Goal: Find specific page/section: Find specific page/section

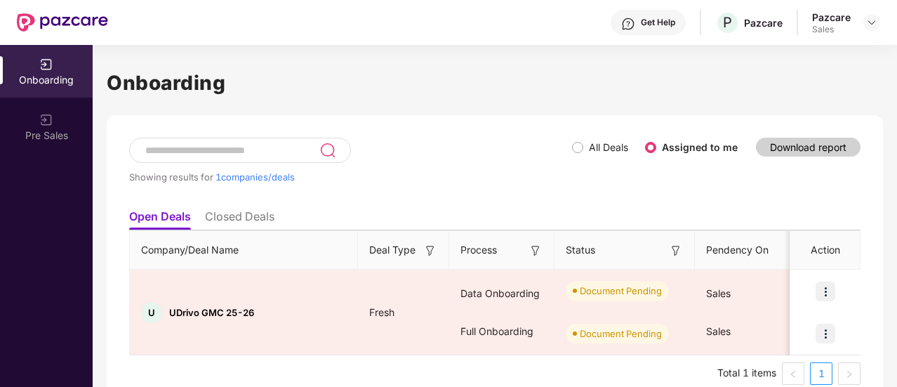
click at [242, 212] on li "Closed Deals" at bounding box center [240, 219] width 70 height 20
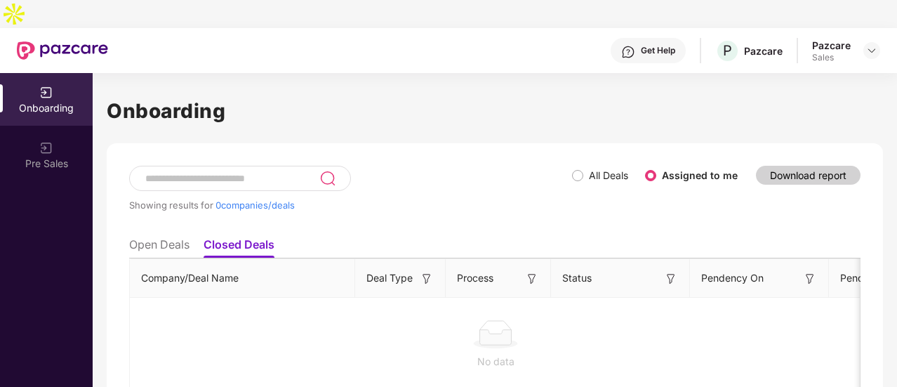
click at [575, 168] on label "All Deals" at bounding box center [603, 175] width 62 height 15
click at [189, 237] on li "Open Deals" at bounding box center [159, 247] width 60 height 20
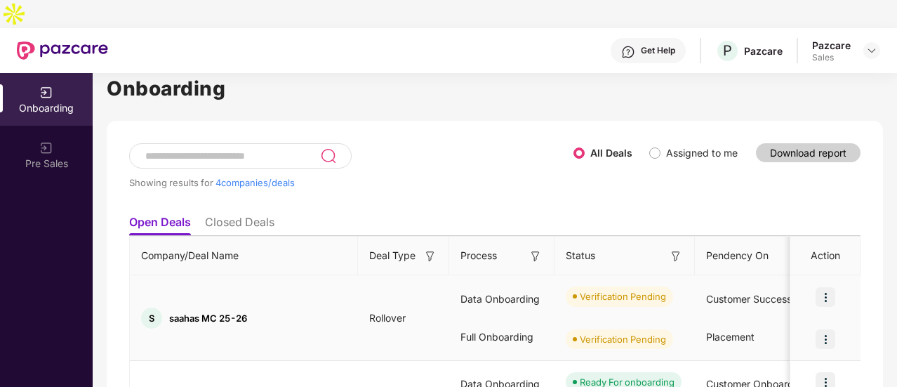
click at [823, 287] on img at bounding box center [826, 297] width 20 height 20
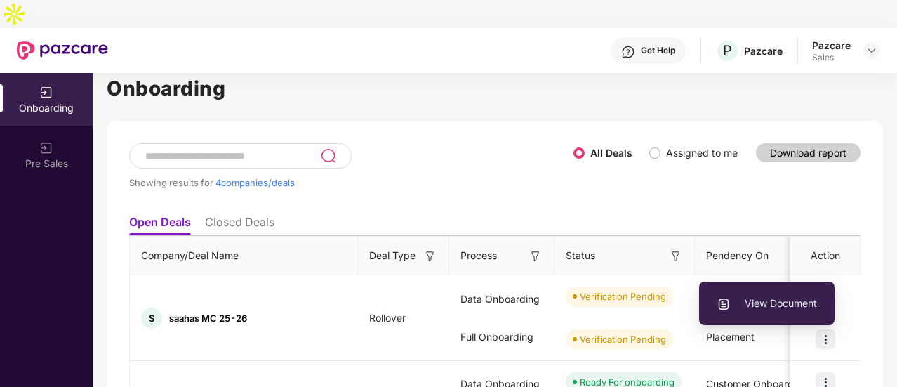
click at [724, 208] on ul "Open Deals Closed Deals" at bounding box center [495, 222] width 732 height 28
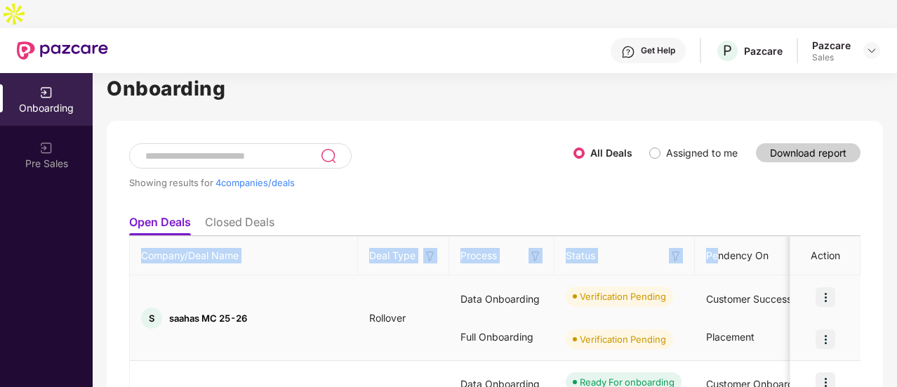
drag, startPoint x: 724, startPoint y: 187, endPoint x: 716, endPoint y: 269, distance: 81.8
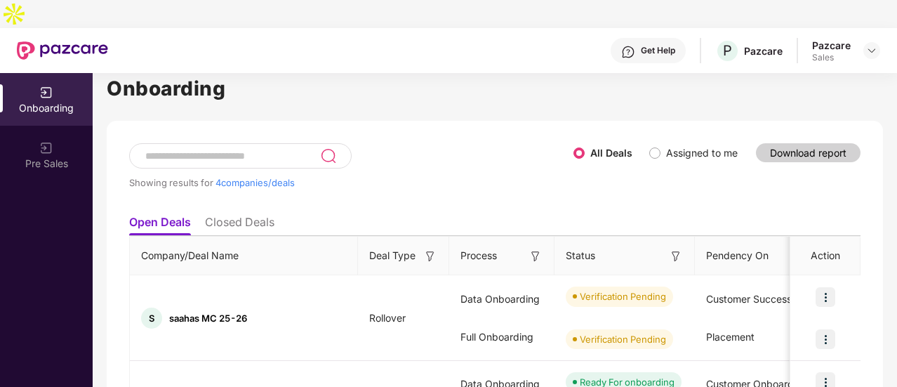
click at [506, 161] on div "Showing results for 4 companies/deals" at bounding box center [351, 175] width 444 height 65
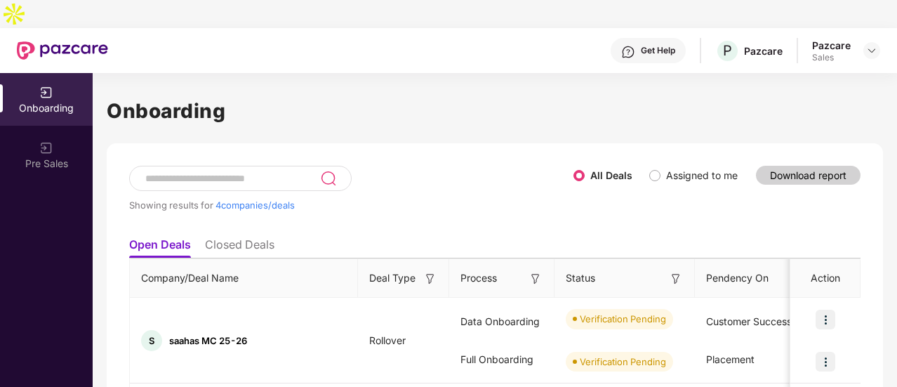
click at [245, 200] on div "Showing results for 4 companies/deals" at bounding box center [351, 198] width 444 height 65
click at [244, 237] on li "Closed Deals" at bounding box center [240, 247] width 70 height 20
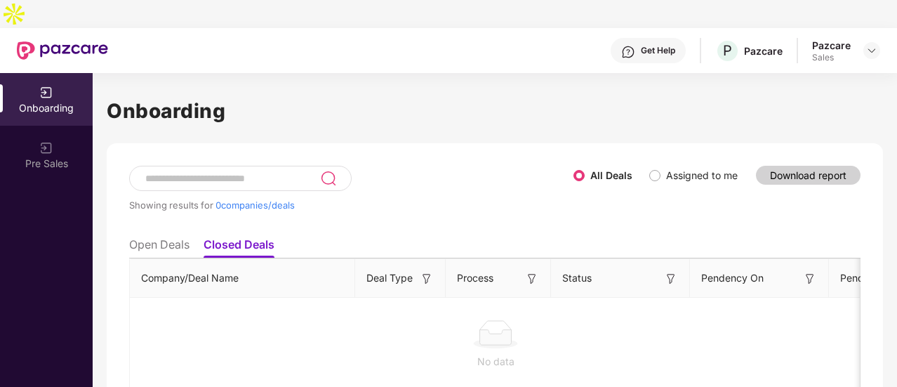
click at [192, 230] on ul "Open Deals Closed Deals" at bounding box center [495, 244] width 732 height 28
click at [190, 237] on li "Open Deals" at bounding box center [159, 247] width 60 height 20
